Goal: Transaction & Acquisition: Purchase product/service

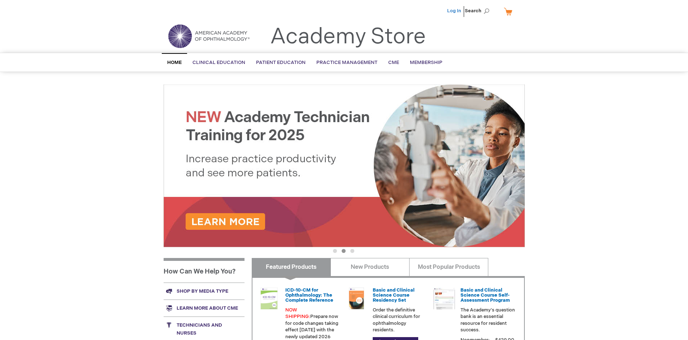
click at [454, 11] on link "Log In" at bounding box center [454, 11] width 14 height 6
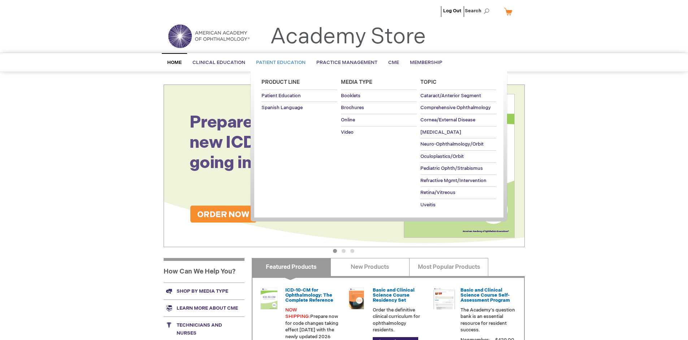
click at [279, 62] on span "Patient Education" at bounding box center [280, 63] width 49 height 6
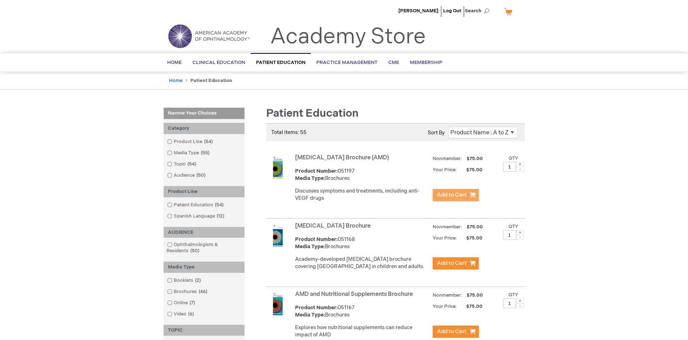
click at [455, 195] on span "Add to Cart" at bounding box center [452, 194] width 30 height 7
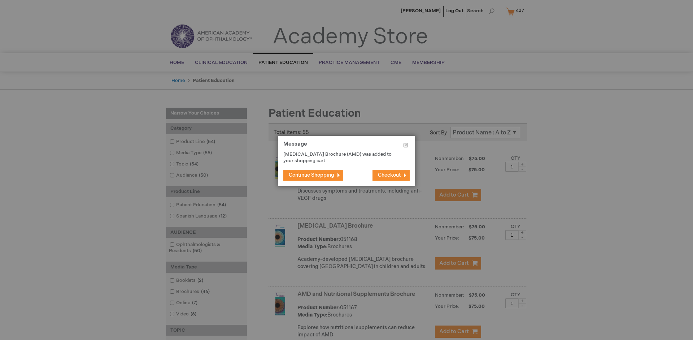
click at [311, 175] on span "Continue Shopping" at bounding box center [311, 175] width 45 height 6
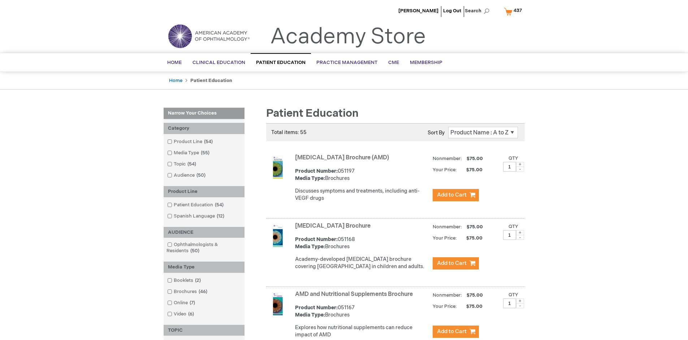
click at [355, 297] on link "AMD and Nutritional Supplements Brochure" at bounding box center [354, 294] width 118 height 7
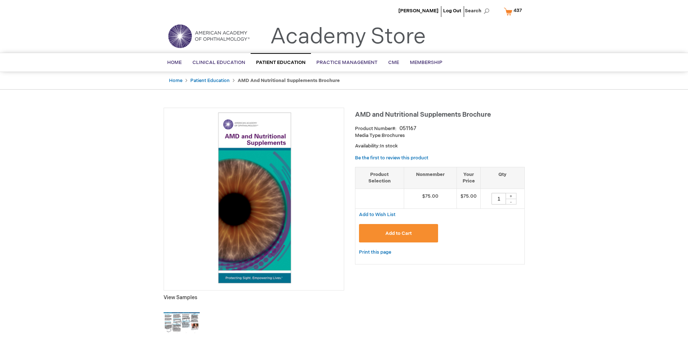
type input "1"
click at [398, 233] on span "Add to Cart" at bounding box center [398, 233] width 26 height 6
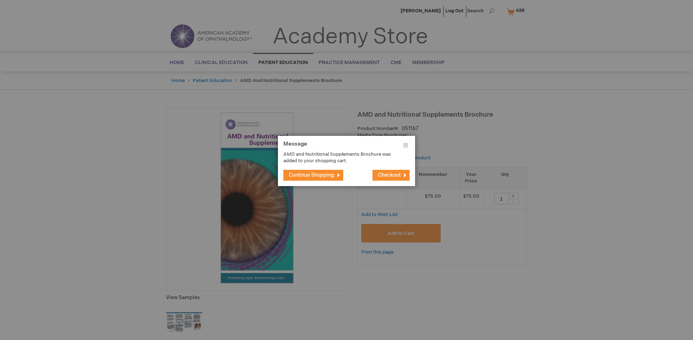
click at [311, 175] on span "Continue Shopping" at bounding box center [311, 175] width 45 height 6
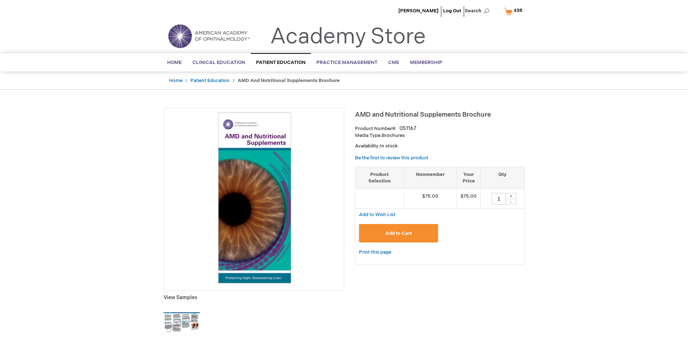
click at [514, 11] on span "438" at bounding box center [517, 11] width 9 height 6
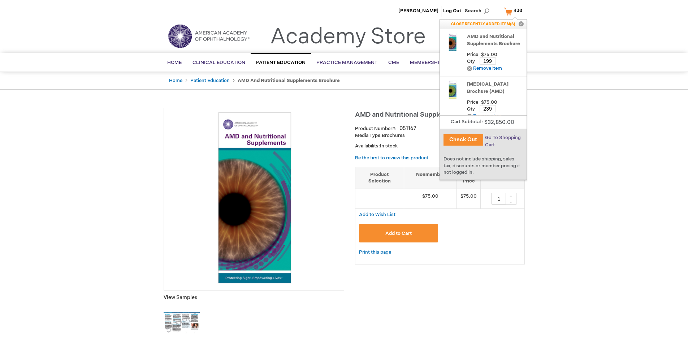
click at [502, 138] on span "Go To Shopping Cart" at bounding box center [503, 141] width 36 height 13
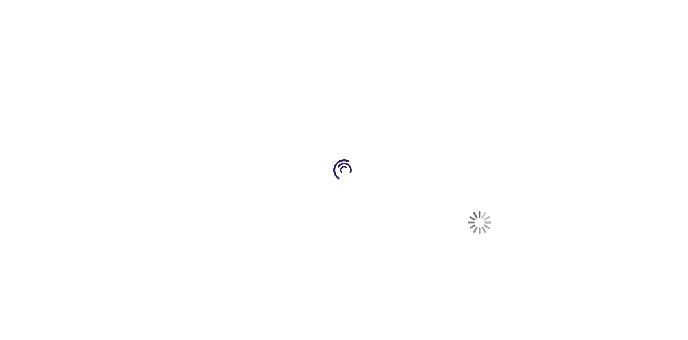
select select "US"
select select "41"
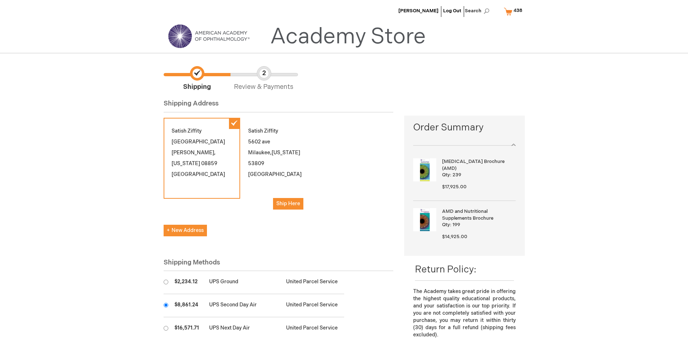
click at [166, 305] on input "radio" at bounding box center [166, 304] width 5 height 5
